Goal: Transaction & Acquisition: Subscribe to service/newsletter

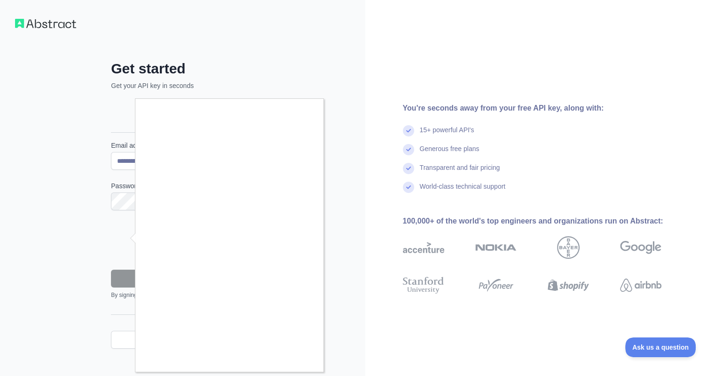
scroll to position [8, 0]
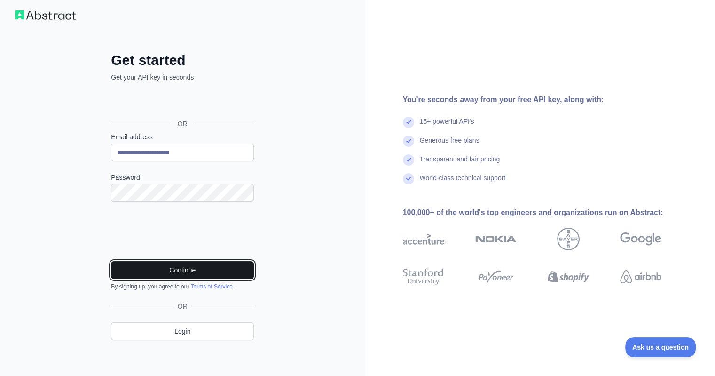
click at [151, 268] on button "Continue" at bounding box center [182, 270] width 143 height 18
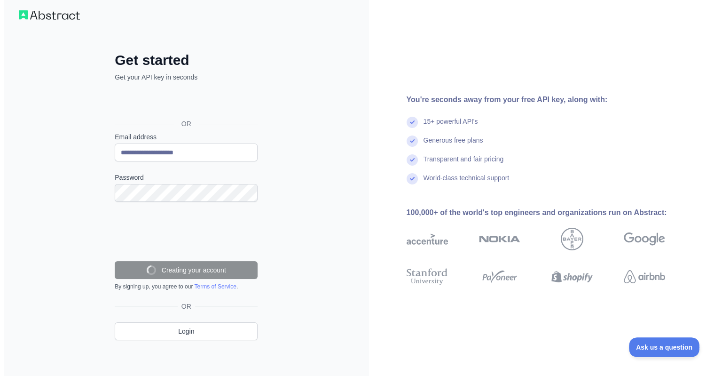
scroll to position [0, 0]
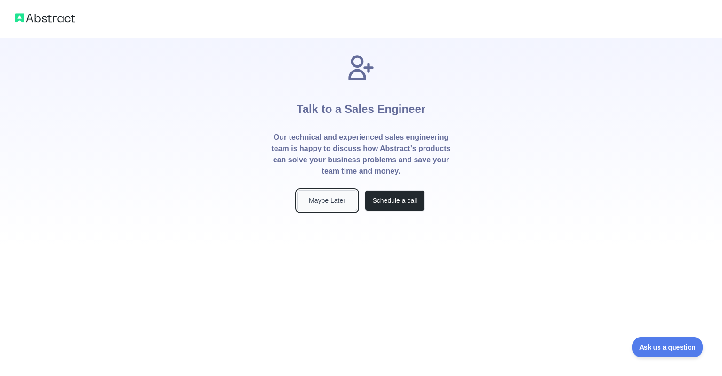
click at [325, 209] on button "Maybe Later" at bounding box center [327, 200] width 60 height 21
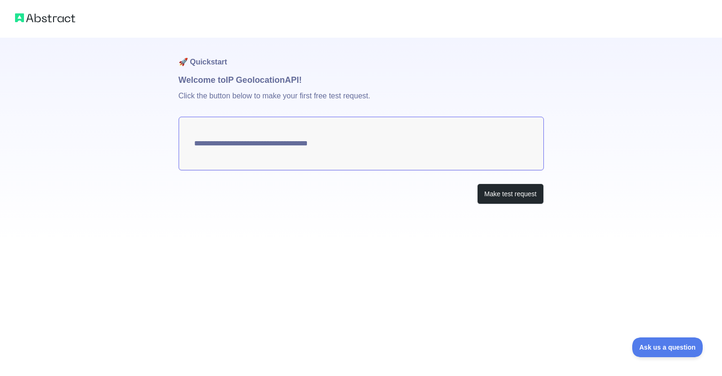
type textarea "**********"
click at [55, 22] on img at bounding box center [45, 17] width 60 height 13
click at [534, 208] on div "**********" at bounding box center [361, 140] width 365 height 204
click at [524, 200] on button "Make test request" at bounding box center [510, 193] width 66 height 21
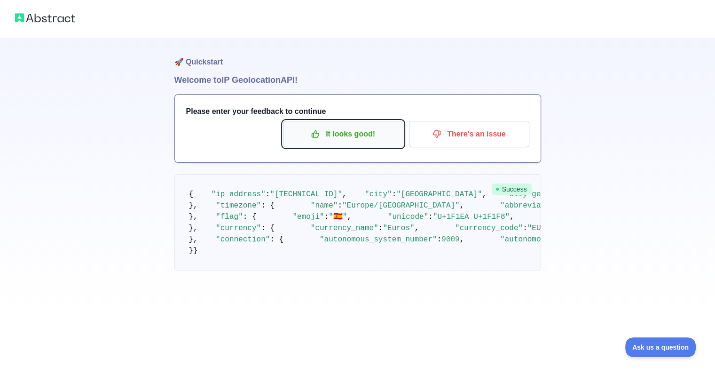
click at [319, 125] on button "It looks good!" at bounding box center [343, 134] width 120 height 26
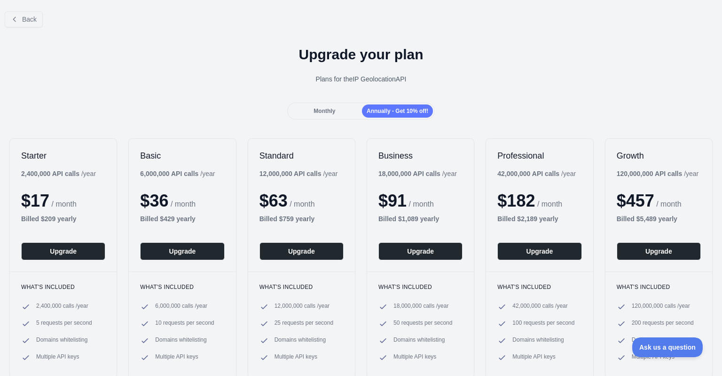
click at [334, 112] on div "Monthly" at bounding box center [324, 110] width 71 height 13
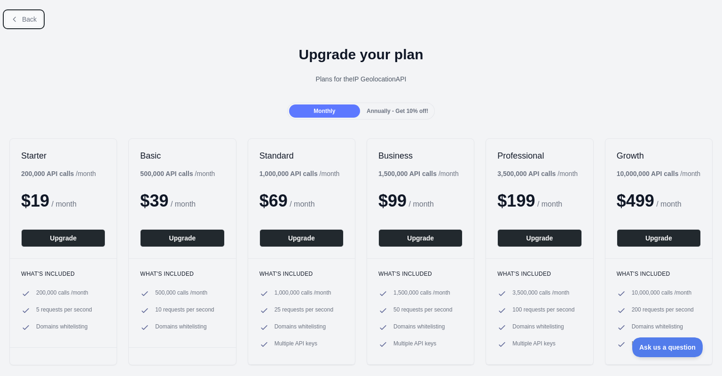
click at [29, 19] on span "Back" at bounding box center [29, 20] width 15 height 8
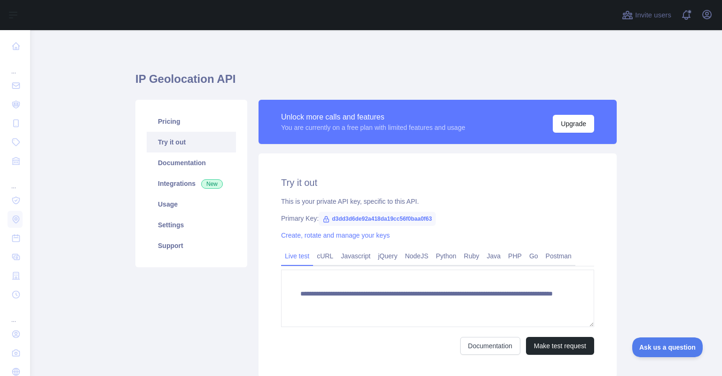
scroll to position [47, 0]
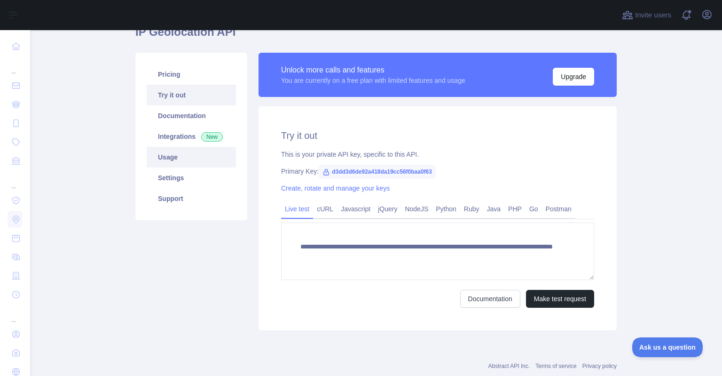
click at [180, 161] on link "Usage" at bounding box center [191, 157] width 89 height 21
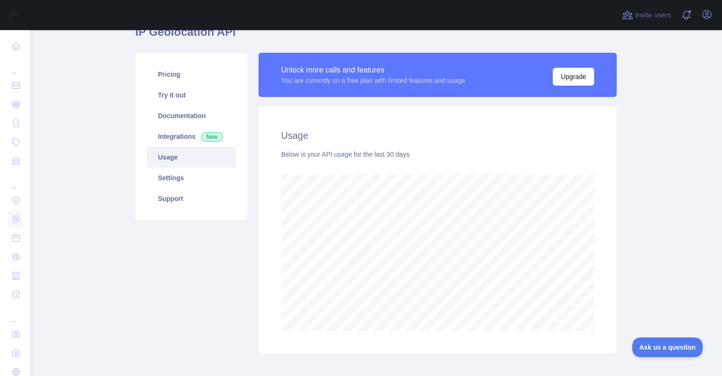
scroll to position [346, 685]
click at [205, 175] on link "Settings" at bounding box center [191, 177] width 89 height 21
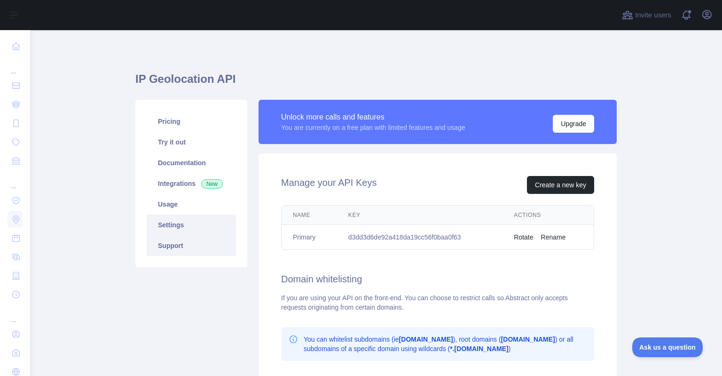
click at [189, 249] on link "Support" at bounding box center [191, 245] width 89 height 21
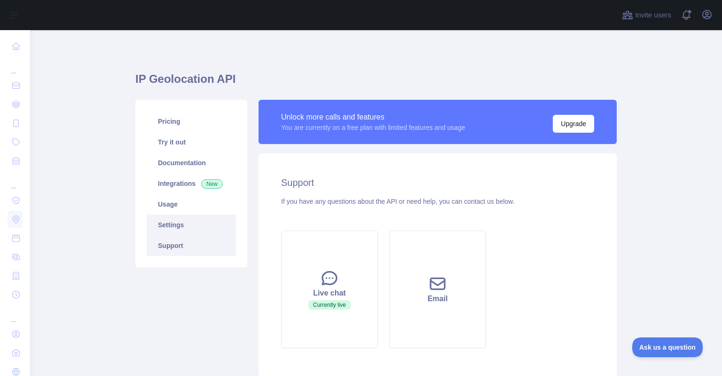
click at [191, 229] on link "Settings" at bounding box center [191, 224] width 89 height 21
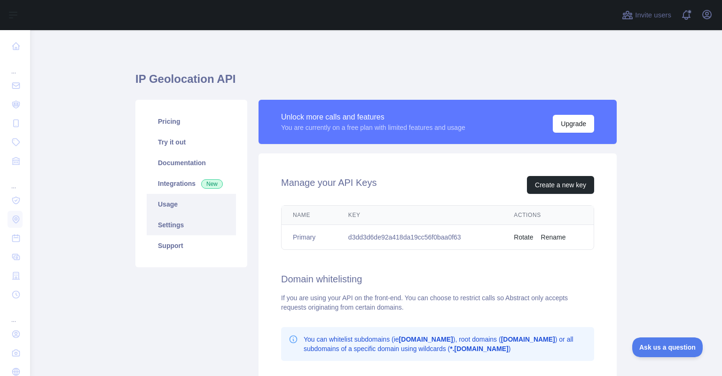
click at [184, 201] on link "Usage" at bounding box center [191, 204] width 89 height 21
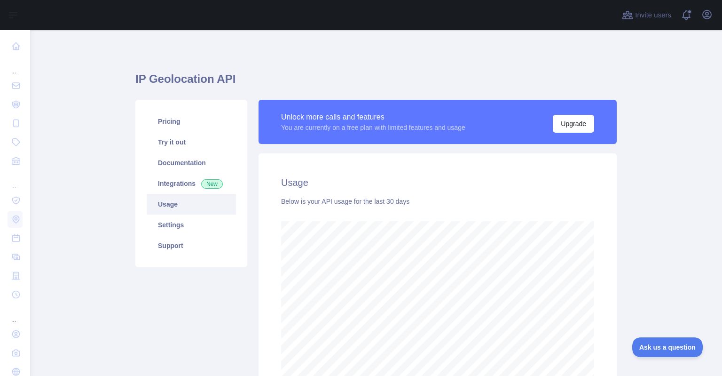
scroll to position [346, 685]
click at [190, 197] on link "Usage" at bounding box center [191, 204] width 89 height 21
click at [190, 184] on link "Integrations New" at bounding box center [191, 183] width 89 height 21
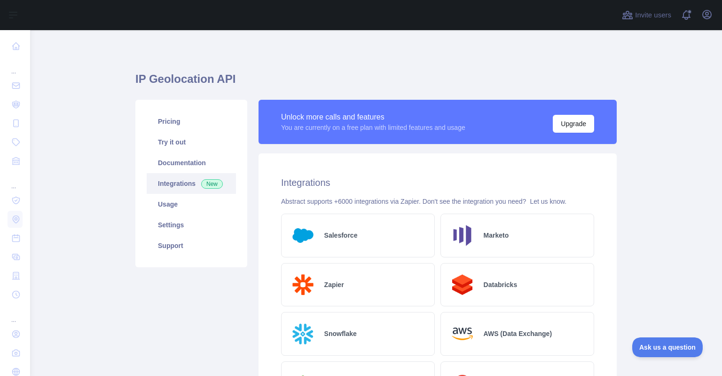
click at [181, 174] on link "Integrations New" at bounding box center [191, 183] width 89 height 21
click at [183, 170] on link "Documentation" at bounding box center [191, 162] width 89 height 21
click at [160, 146] on link "Try it out" at bounding box center [191, 142] width 89 height 21
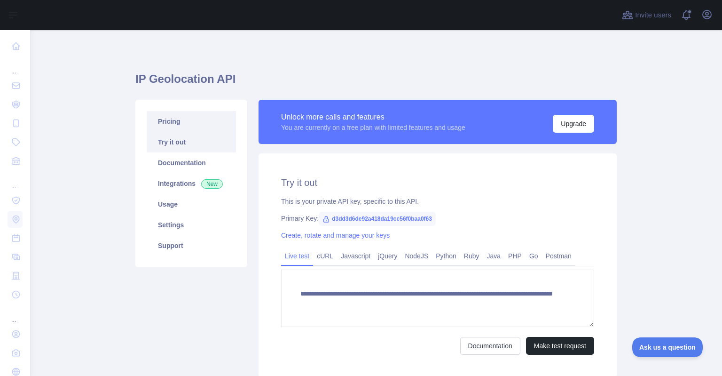
click at [173, 125] on link "Pricing" at bounding box center [191, 121] width 89 height 21
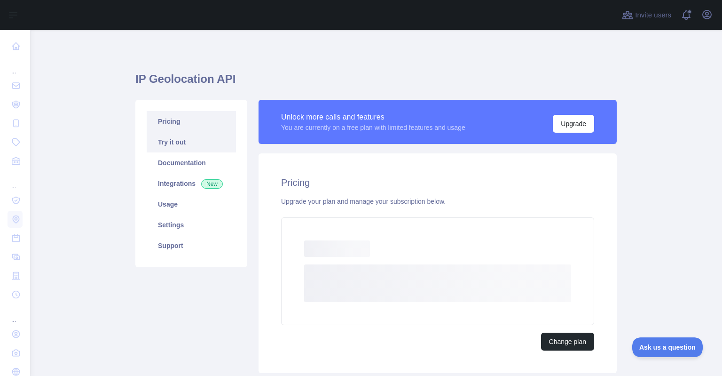
click at [174, 142] on link "Try it out" at bounding box center [191, 142] width 89 height 21
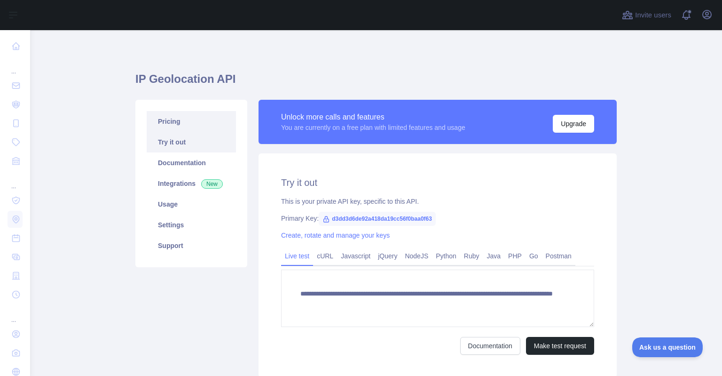
click at [182, 124] on link "Pricing" at bounding box center [191, 121] width 89 height 21
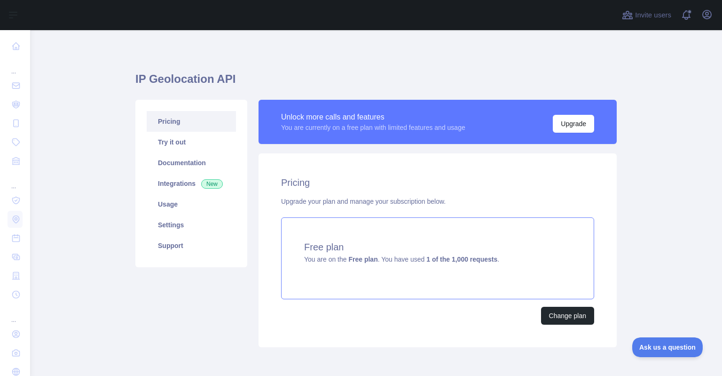
scroll to position [40, 0]
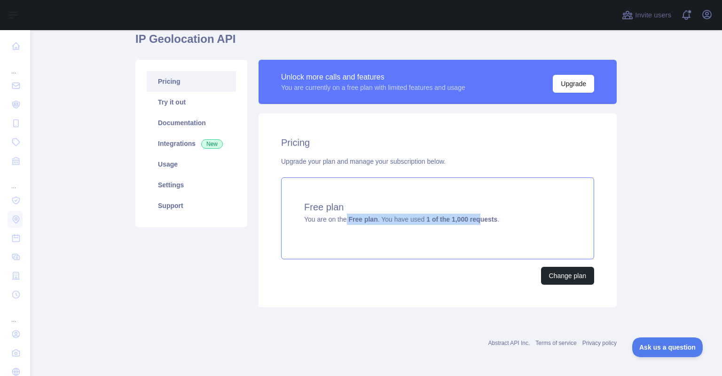
drag, startPoint x: 475, startPoint y: 220, endPoint x: 341, endPoint y: 214, distance: 134.1
click at [341, 215] on span "You are on the Free plan . You have used 1 of the 1,000 requests ." at bounding box center [401, 219] width 195 height 8
